Goal: Transaction & Acquisition: Purchase product/service

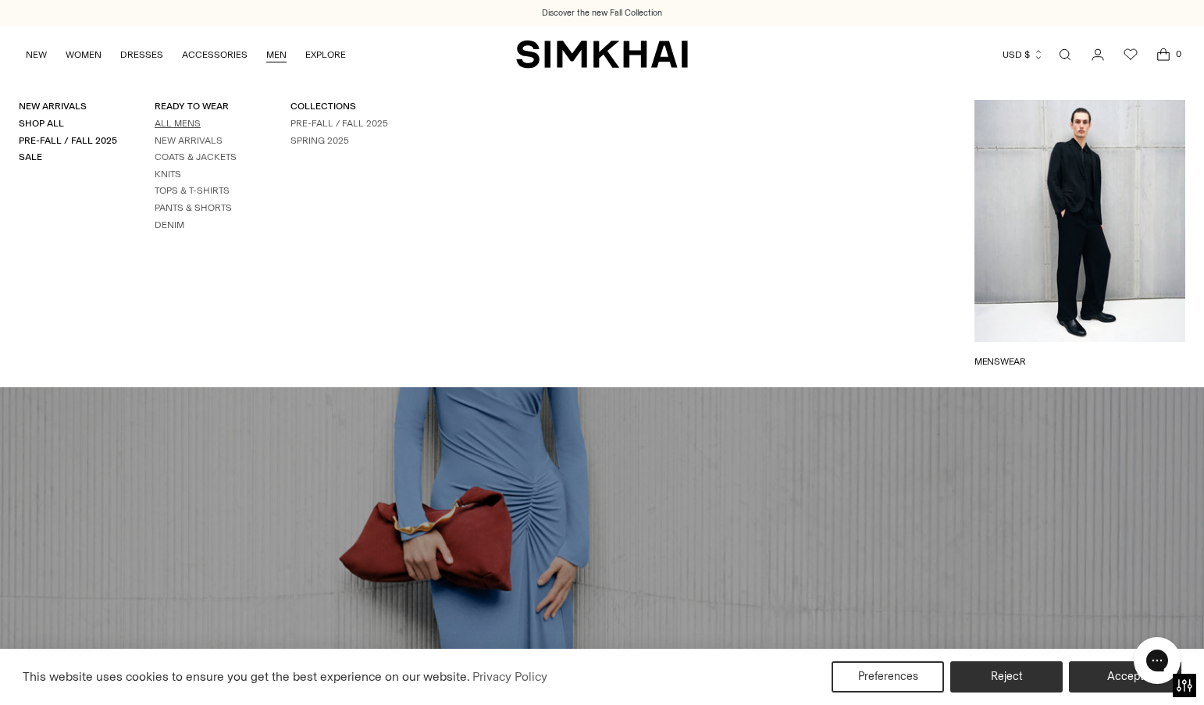
click at [187, 123] on link "All Mens" at bounding box center [178, 123] width 46 height 11
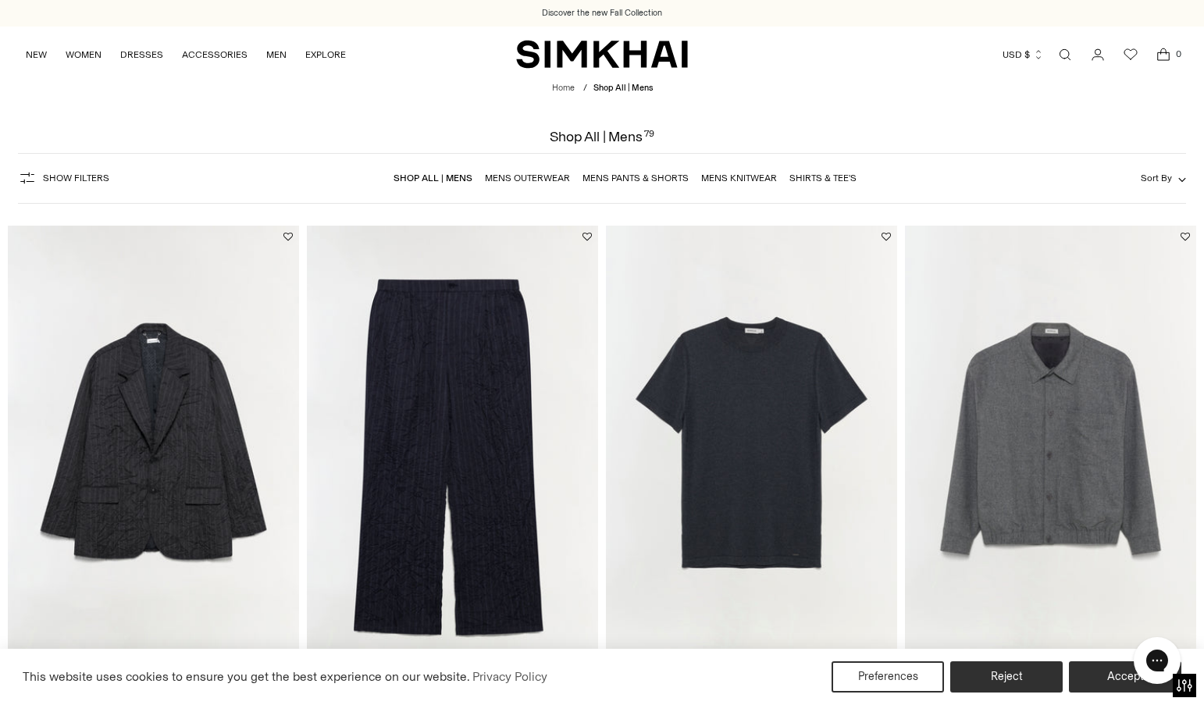
click at [667, 175] on link "Mens Pants & Shorts" at bounding box center [636, 178] width 106 height 11
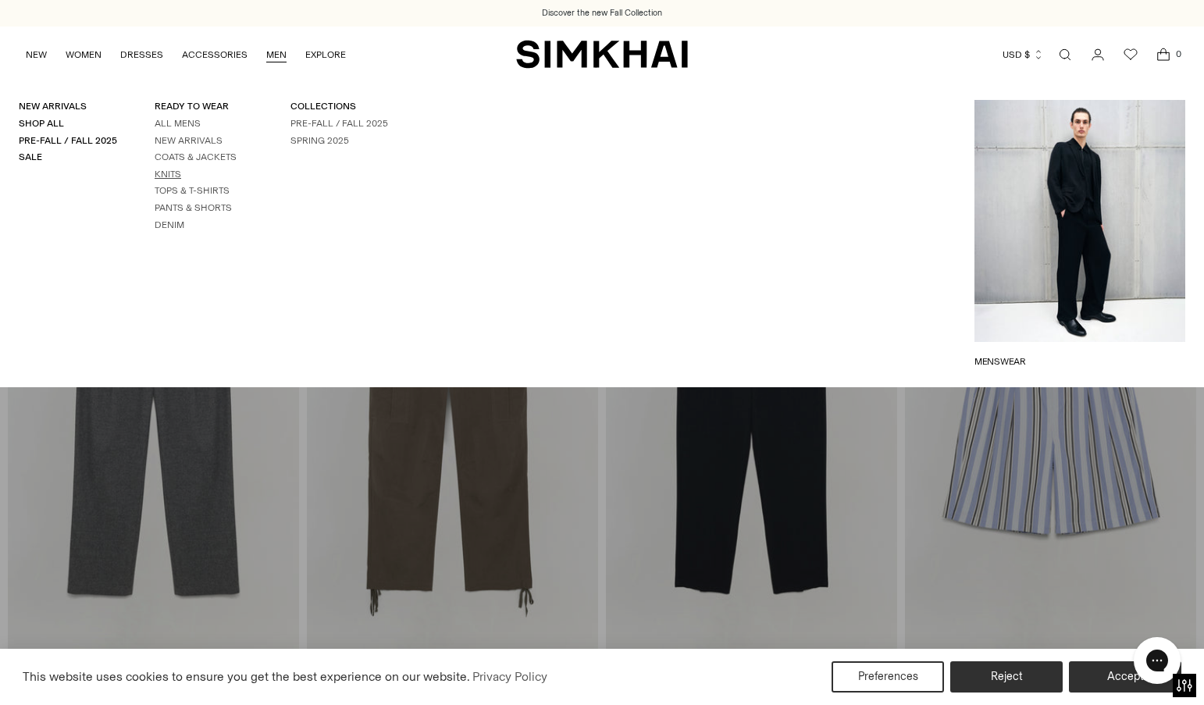
click at [169, 169] on link "Knits" at bounding box center [168, 174] width 27 height 11
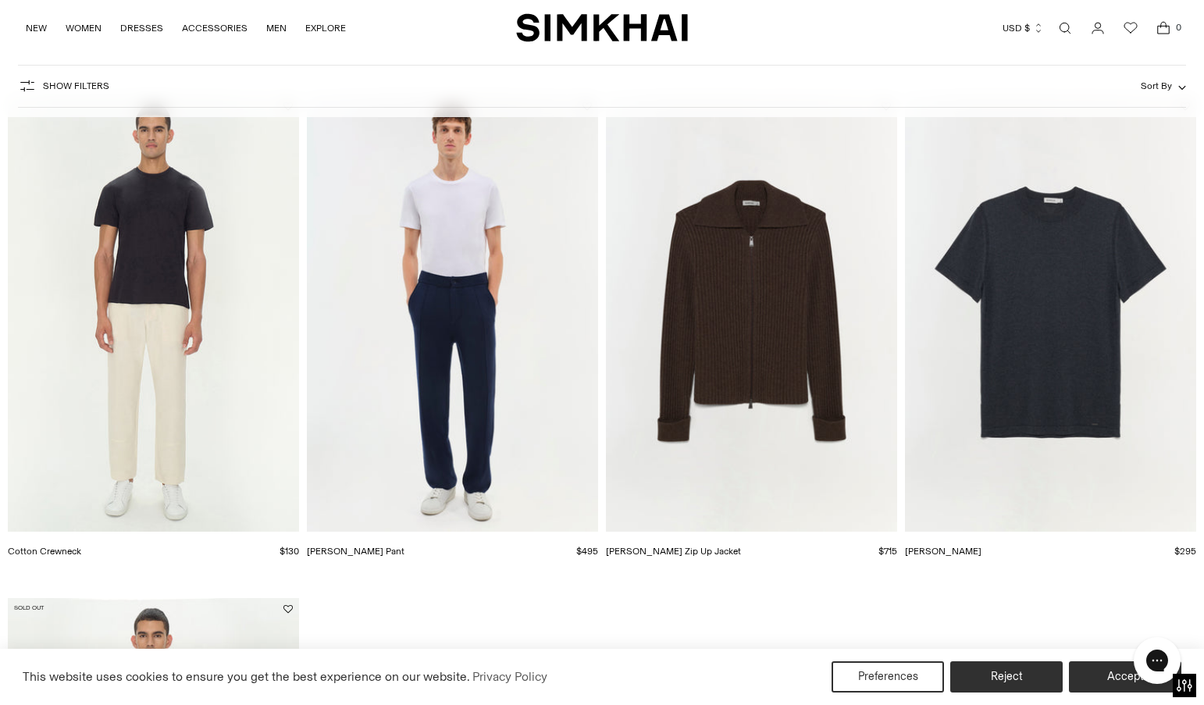
scroll to position [3148, 0]
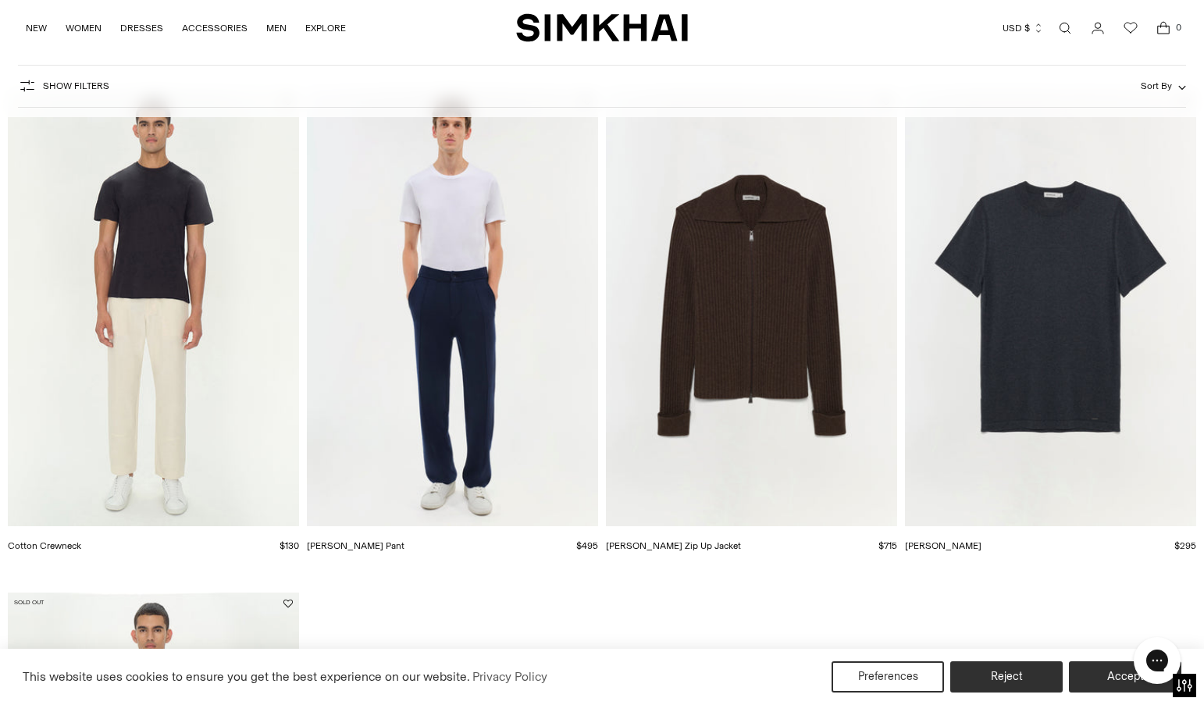
click at [0, 0] on img "Ottis Pant" at bounding box center [0, 0] width 0 height 0
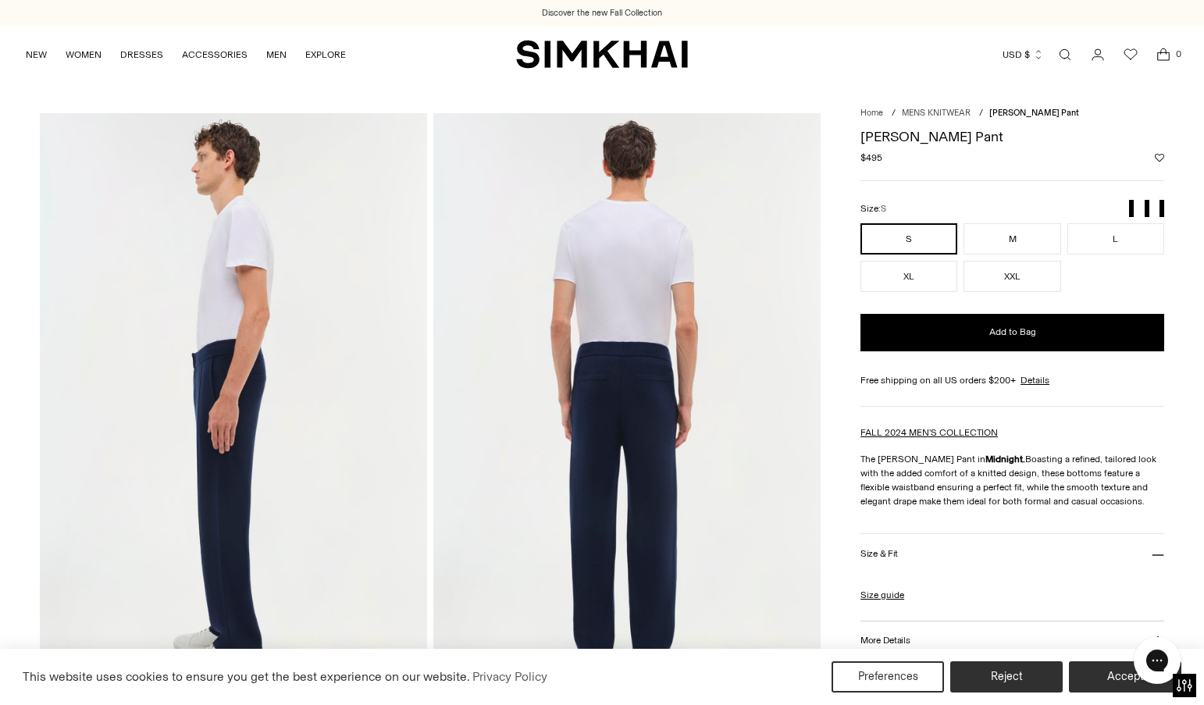
click at [209, 382] on img at bounding box center [233, 403] width 387 height 581
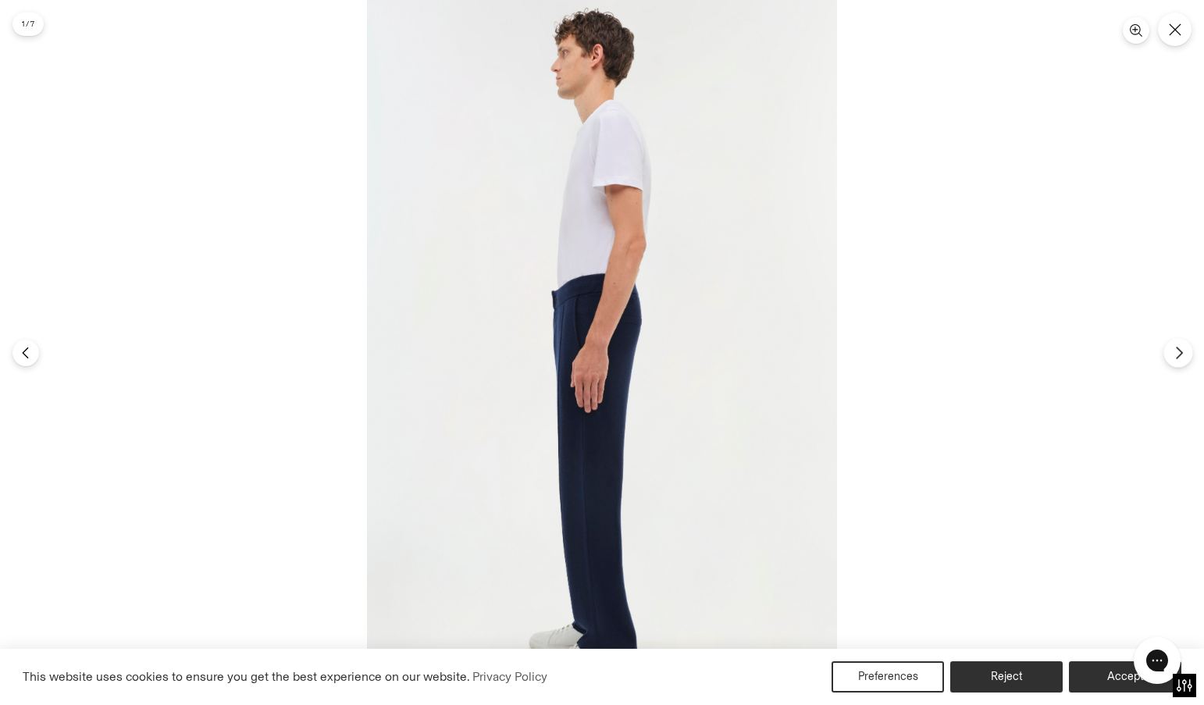
click at [1179, 346] on icon "Next" at bounding box center [1179, 353] width 14 height 14
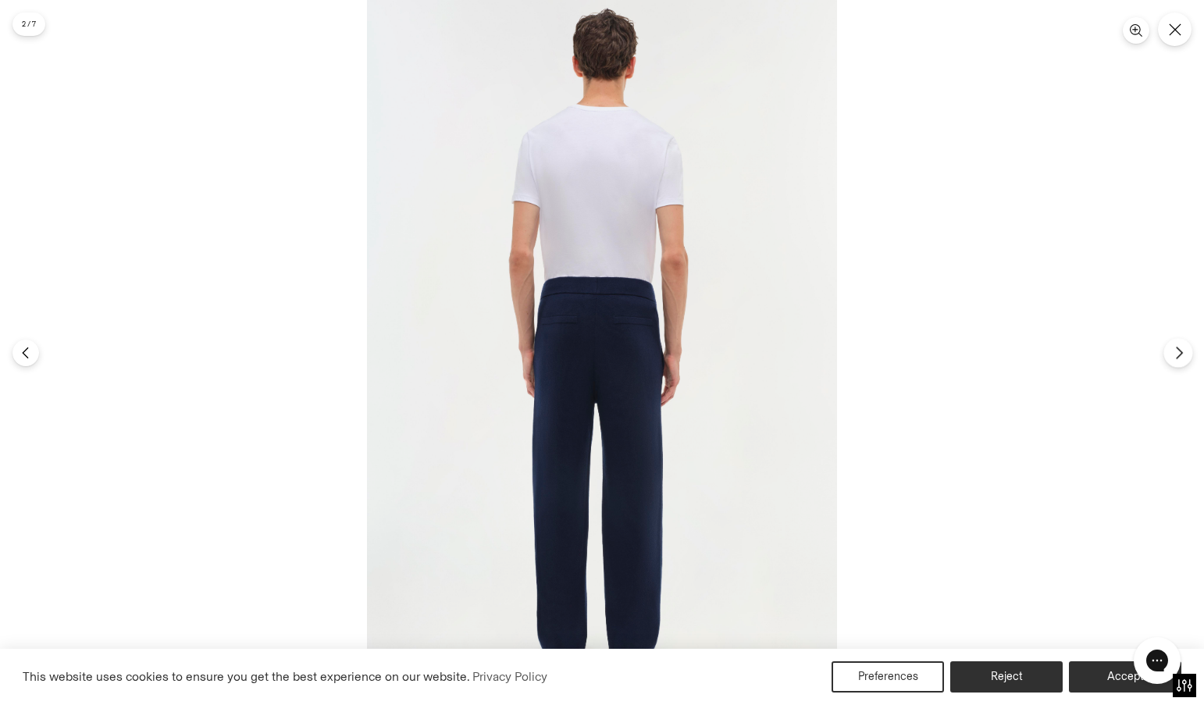
click at [1179, 346] on icon "Next" at bounding box center [1179, 353] width 14 height 14
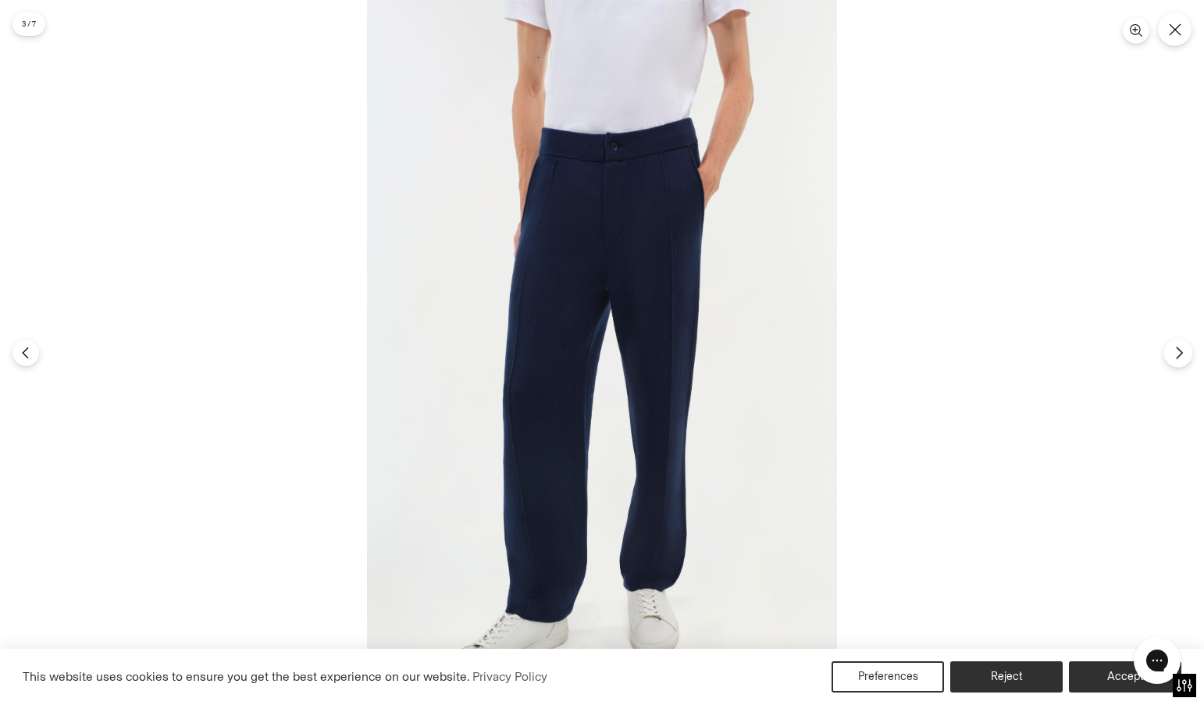
click at [1179, 346] on icon "Next" at bounding box center [1179, 353] width 14 height 14
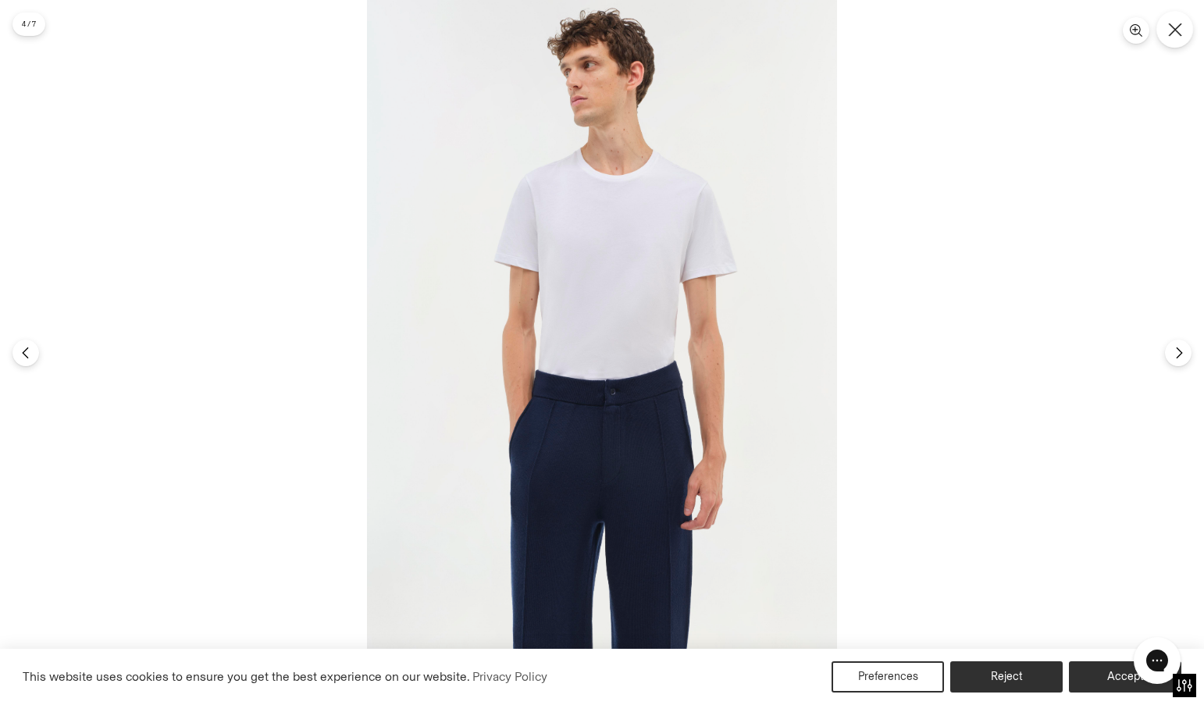
click at [1170, 20] on button "Close" at bounding box center [1175, 29] width 37 height 37
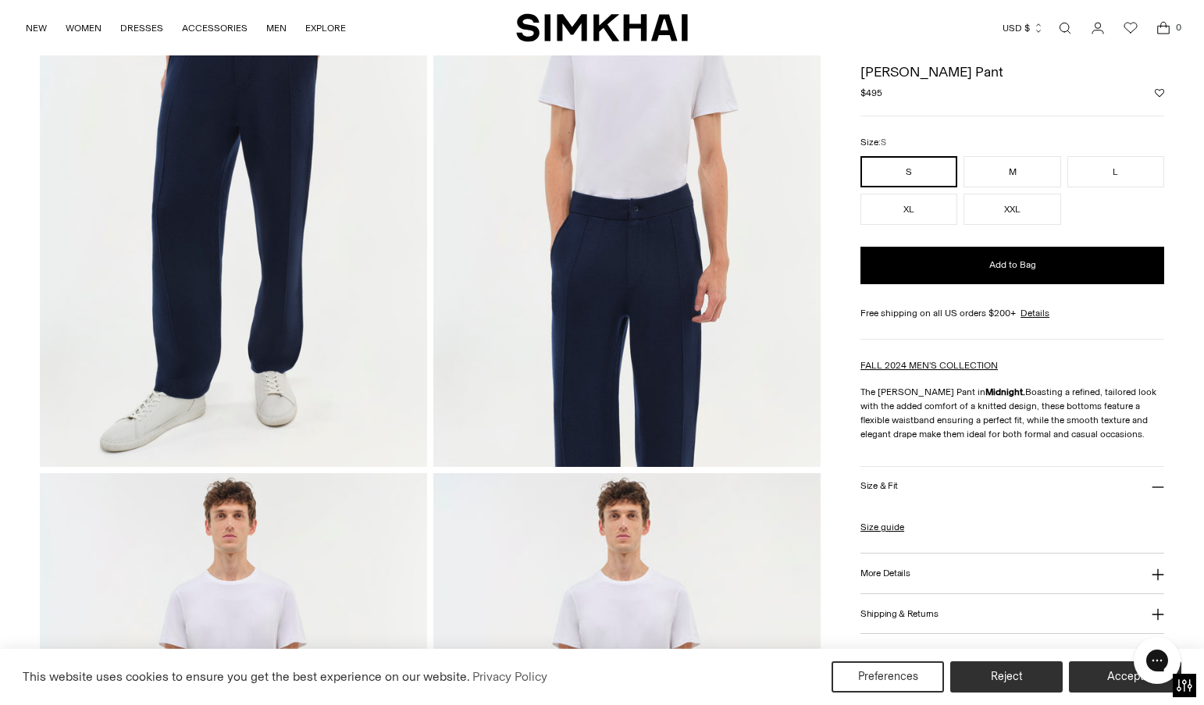
scroll to position [676, 0]
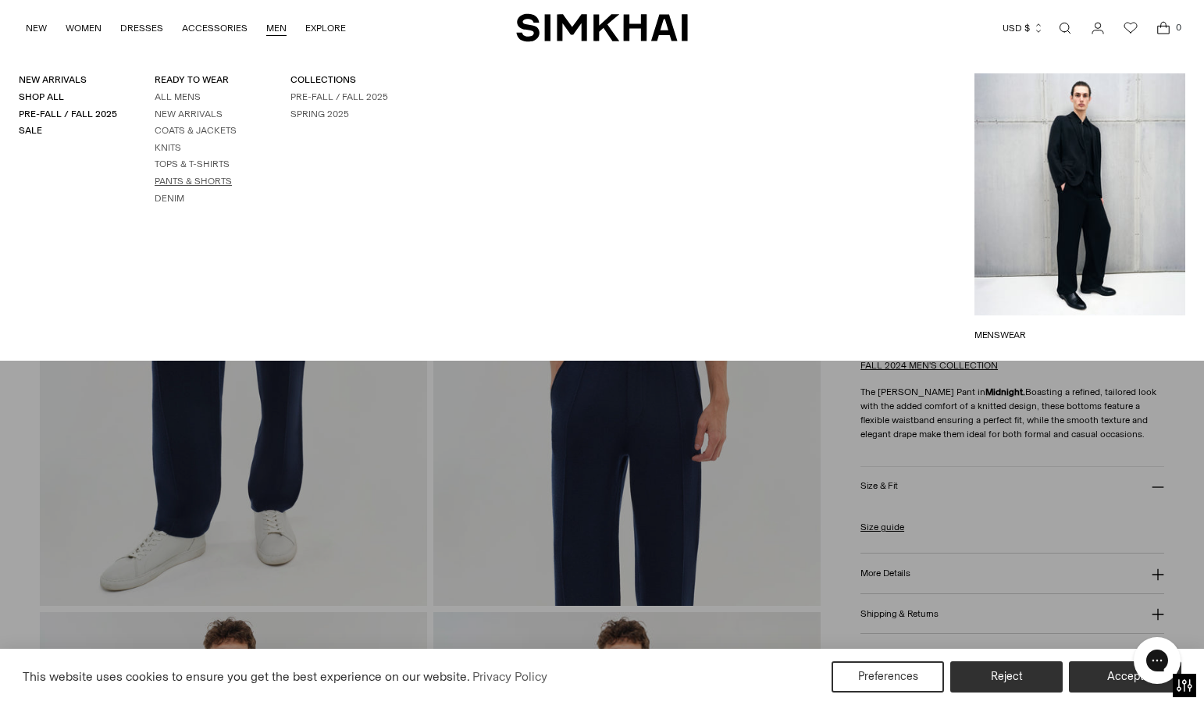
click at [181, 181] on link "Pants & Shorts" at bounding box center [193, 181] width 77 height 11
